Goal: Ask a question

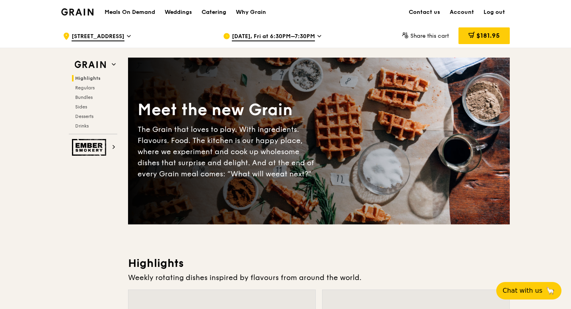
click at [212, 13] on div "Catering" at bounding box center [214, 12] width 25 height 24
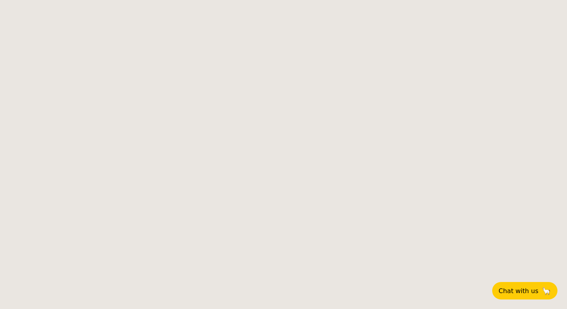
select select
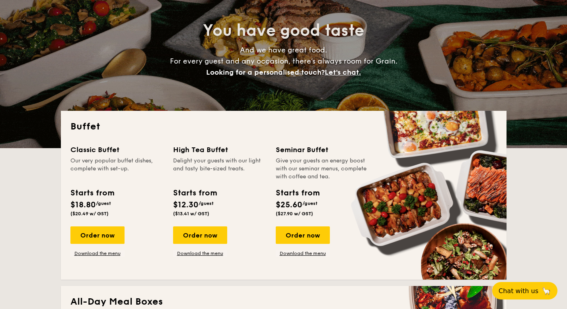
scroll to position [70, 0]
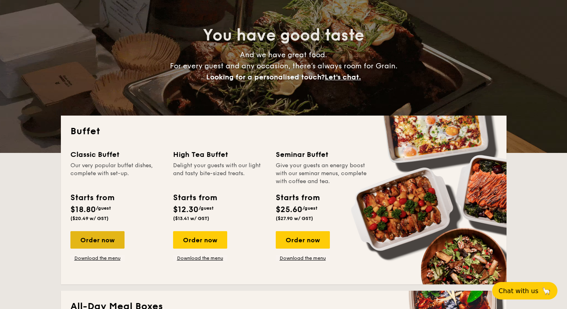
click at [101, 243] on div "Order now" at bounding box center [97, 240] width 54 height 18
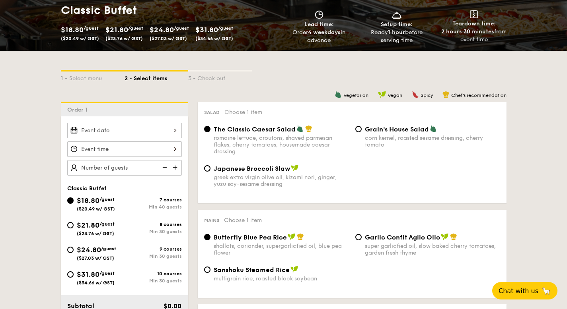
scroll to position [158, 0]
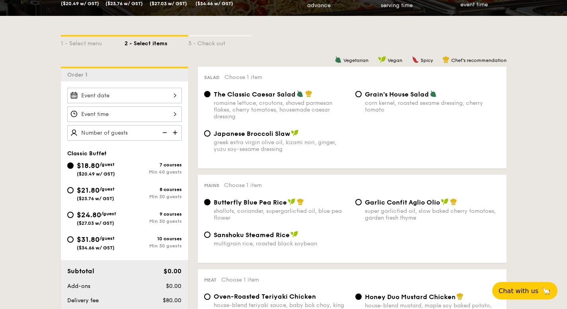
click at [146, 195] on div "Min 30 guests" at bounding box center [152, 197] width 57 height 6
click at [74, 194] on input "$21.80 /guest ($23.76 w/ GST) 8 courses Min 30 guests" at bounding box center [70, 190] width 6 height 6
radio input "true"
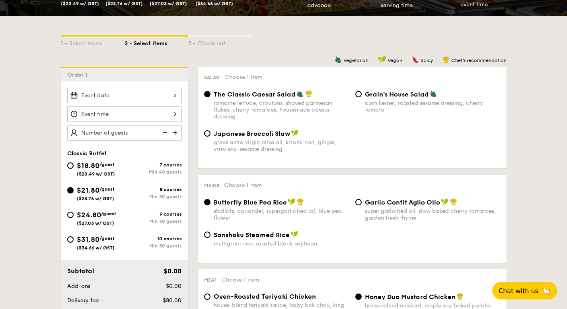
radio input "true"
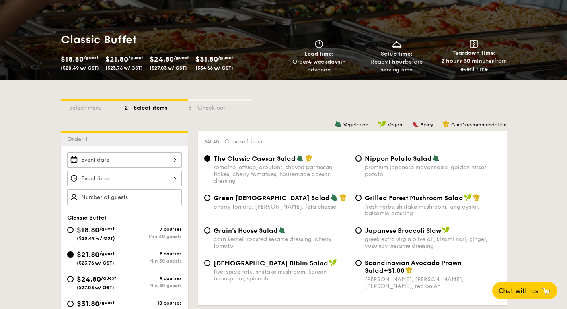
scroll to position [94, 0]
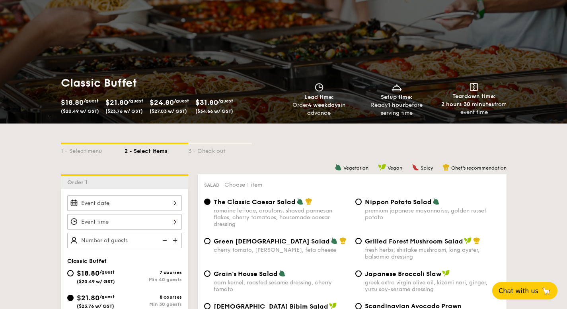
scroll to position [49, 0]
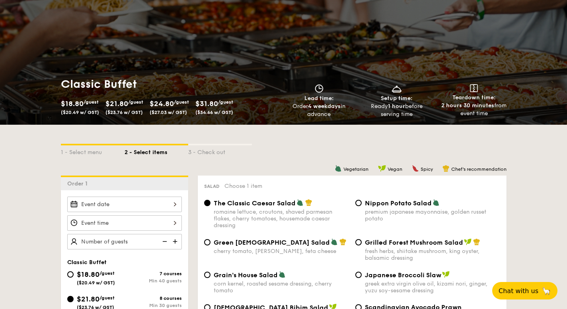
click at [123, 200] on div at bounding box center [124, 205] width 115 height 16
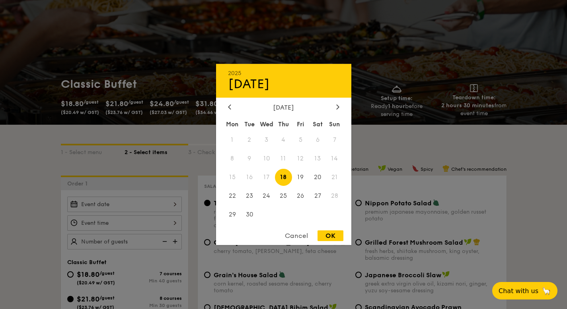
click at [335, 101] on div "2025 Sep 18 September 2025 Mon Tue Wed Thu Fri Sat Sun 1 2 3 4 5 6 7 8 9 10 11 …" at bounding box center [283, 154] width 135 height 181
click at [335, 106] on div at bounding box center [337, 108] width 7 height 8
click at [381, 145] on div at bounding box center [283, 154] width 567 height 309
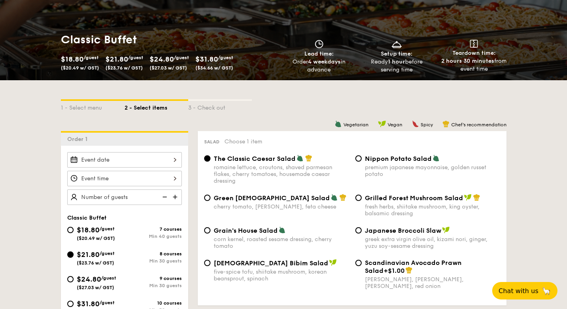
scroll to position [87, 0]
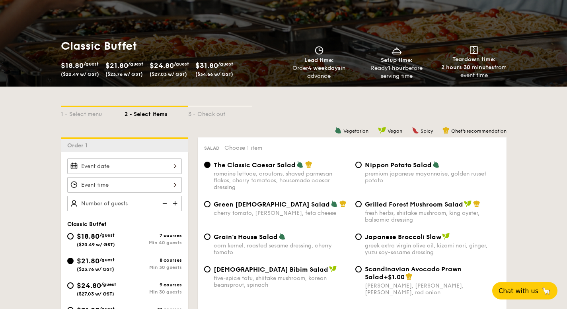
click at [481, 111] on div "1 - Select menu 2 - Select items 3 - Check out" at bounding box center [283, 112] width 445 height 13
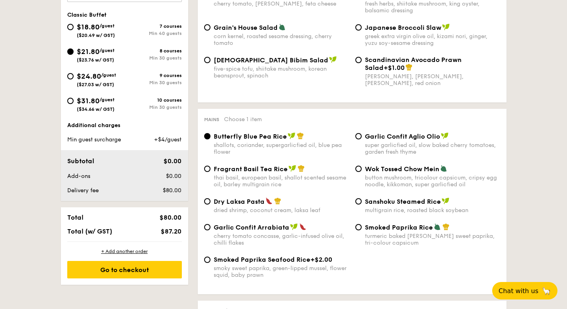
scroll to position [0, 0]
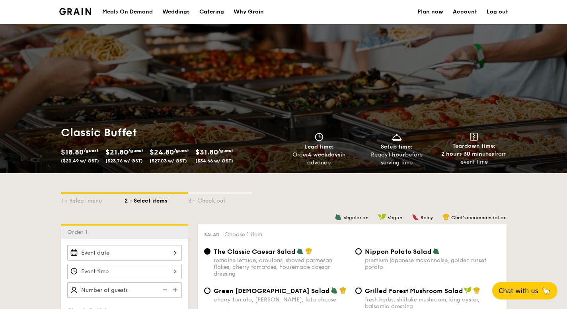
click at [214, 14] on div "Catering" at bounding box center [211, 12] width 25 height 24
select select
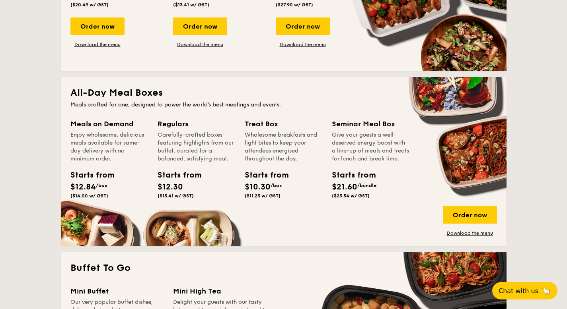
scroll to position [484, 0]
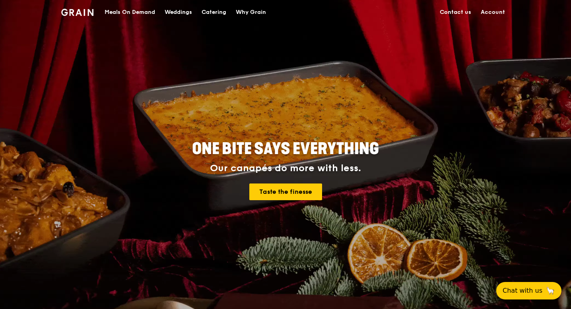
click at [457, 14] on link "Contact us" at bounding box center [455, 12] width 41 height 24
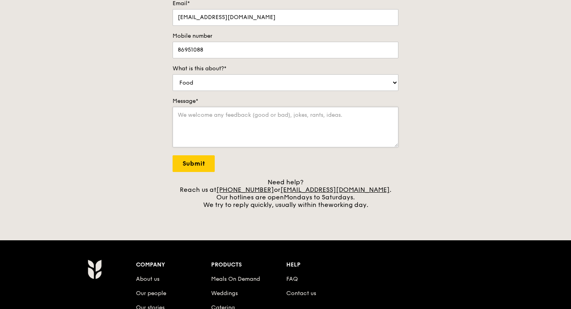
scroll to position [62, 0]
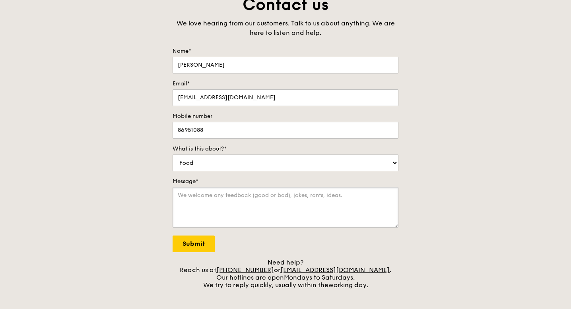
click at [257, 197] on textarea "Message*" at bounding box center [286, 207] width 226 height 41
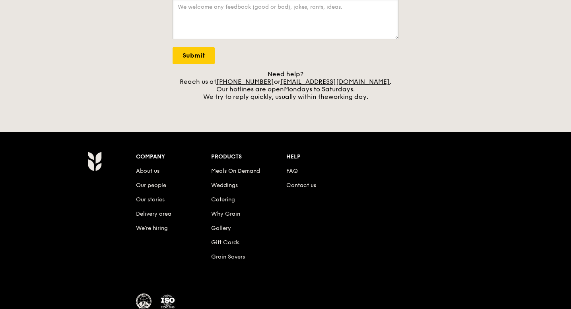
scroll to position [309, 0]
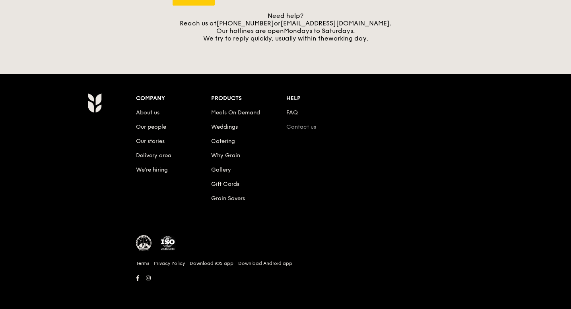
click at [303, 126] on link "Contact us" at bounding box center [301, 127] width 30 height 7
click at [307, 126] on link "Contact us" at bounding box center [301, 127] width 30 height 7
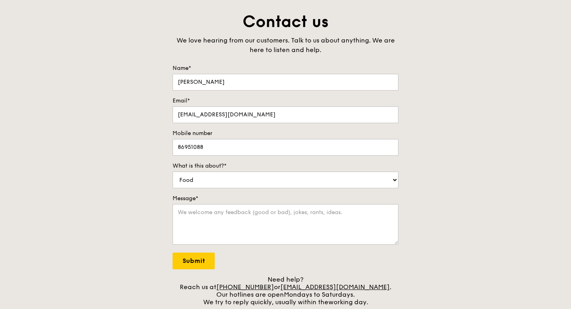
scroll to position [54, 0]
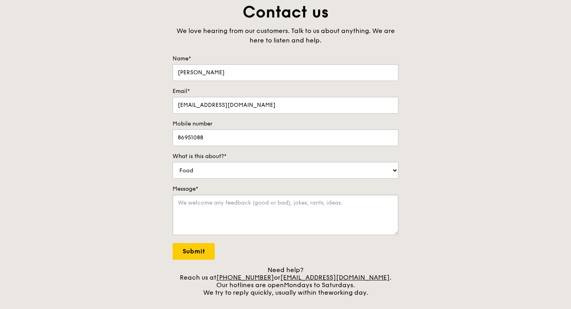
click at [224, 203] on textarea "Message*" at bounding box center [286, 215] width 226 height 41
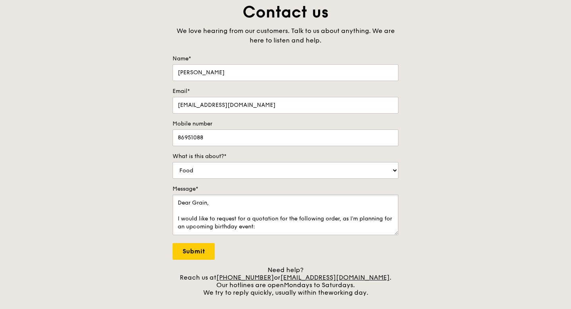
scroll to position [11, 0]
paste textarea "These are the details: Date: [DATE] Set-up Time: 6pm No. of Pax: 20 Requirement…"
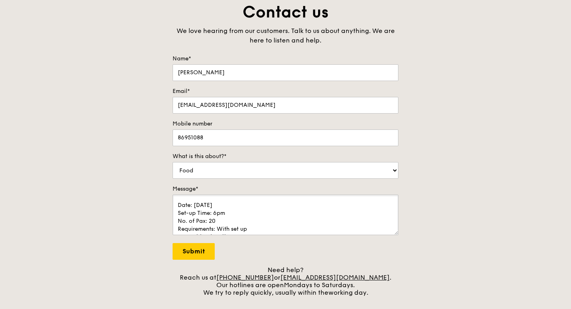
scroll to position [52, 0]
click at [219, 221] on textarea "Dear Grain, I would like to request for a quotation for the following order, as…" at bounding box center [286, 215] width 226 height 41
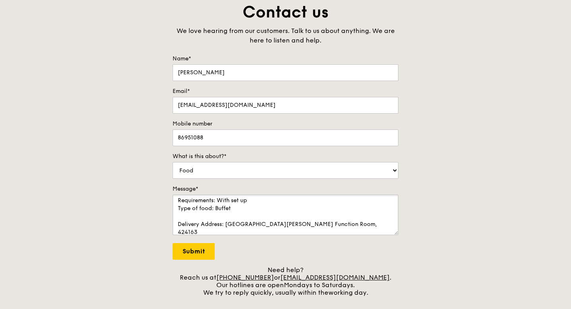
scroll to position [83, 0]
click at [278, 212] on textarea "Dear Grain, I would like to request for a quotation for the following order, as…" at bounding box center [286, 215] width 226 height 41
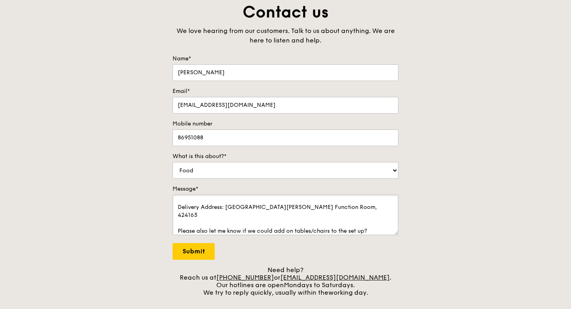
scroll to position [103, 0]
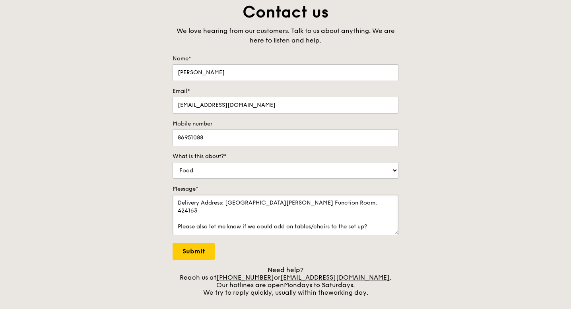
click at [266, 226] on textarea "Dear Grain, I would like to request for a quotation for the following order, as…" at bounding box center [286, 215] width 226 height 41
click at [249, 220] on textarea "Dear Grain, I would like to request for a quotation for the following order, as…" at bounding box center [286, 215] width 226 height 41
click at [257, 220] on textarea "Dear Grain, I would like to request for a quotation for the following order, as…" at bounding box center [286, 215] width 226 height 41
drag, startPoint x: 276, startPoint y: 220, endPoint x: 263, endPoint y: 219, distance: 13.1
click at [263, 219] on textarea "Dear Grain, I would like to request for a quotation for the following order, as…" at bounding box center [286, 215] width 226 height 41
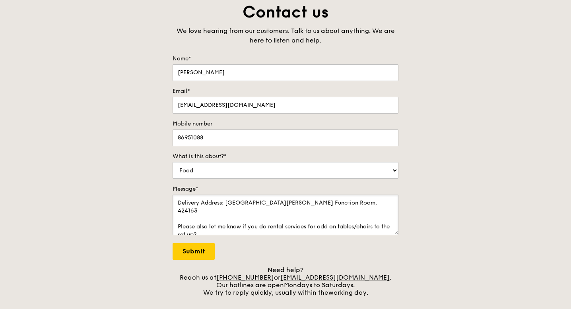
drag, startPoint x: 320, startPoint y: 218, endPoint x: 304, endPoint y: 218, distance: 16.3
click at [304, 218] on textarea "Dear Grain, I would like to request for a quotation for the following order, as…" at bounding box center [286, 215] width 226 height 41
click at [298, 227] on textarea "Dear Grain, I would like to request for a quotation for the following order, as…" at bounding box center [286, 215] width 226 height 41
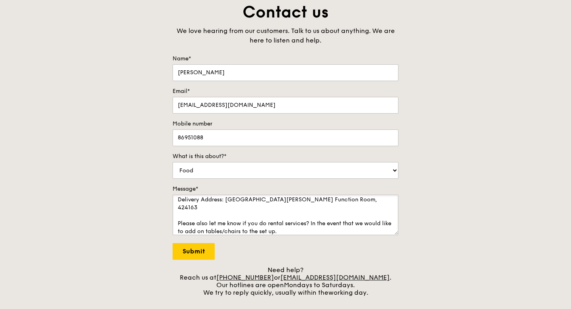
scroll to position [115, 0]
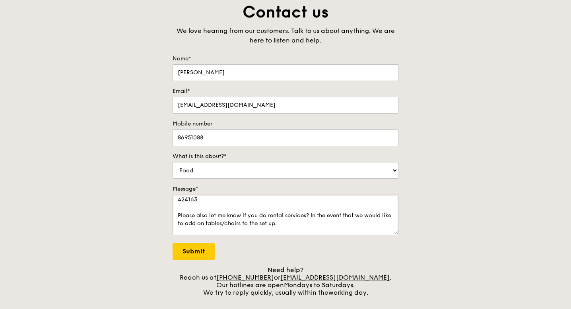
click at [346, 227] on textarea "Dear Grain, I would like to request for a quotation for the following order, as…" at bounding box center [286, 215] width 226 height 41
type textarea "Dear Grain, I would like to request for a quotation for the following order, as…"
click at [203, 252] on input "Submit" at bounding box center [194, 251] width 42 height 17
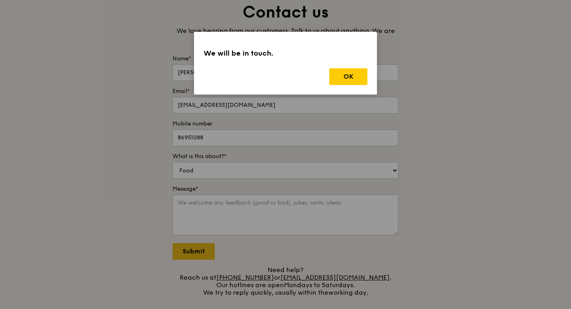
scroll to position [0, 0]
click at [346, 74] on button "OK" at bounding box center [348, 76] width 38 height 17
